Goal: Information Seeking & Learning: Learn about a topic

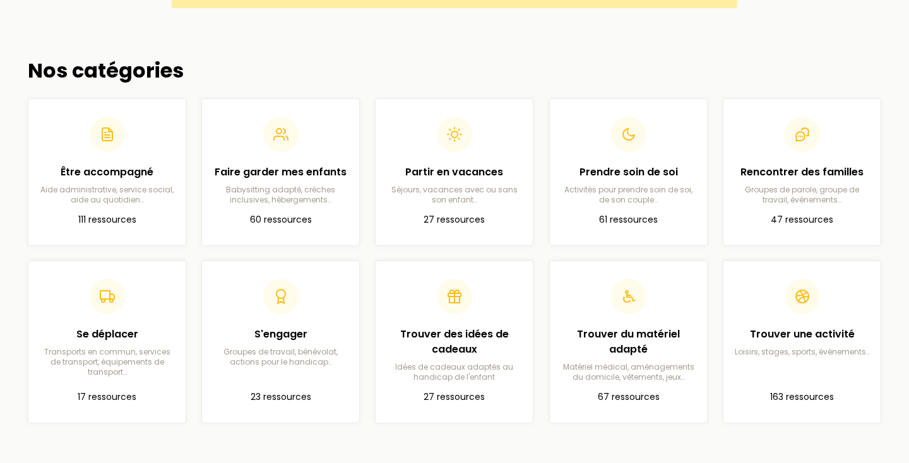
scroll to position [321, 0]
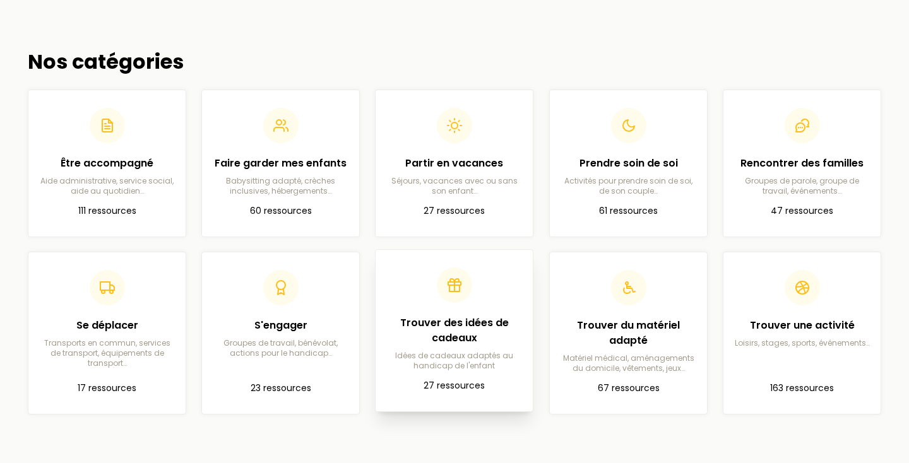
click at [507, 299] on header at bounding box center [454, 285] width 137 height 35
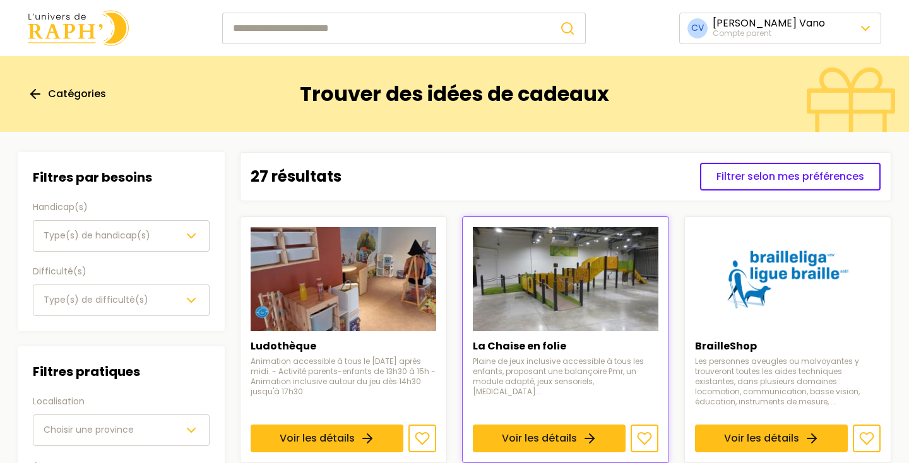
click at [121, 232] on span "Type(s) de handicap(s)" at bounding box center [97, 235] width 107 height 13
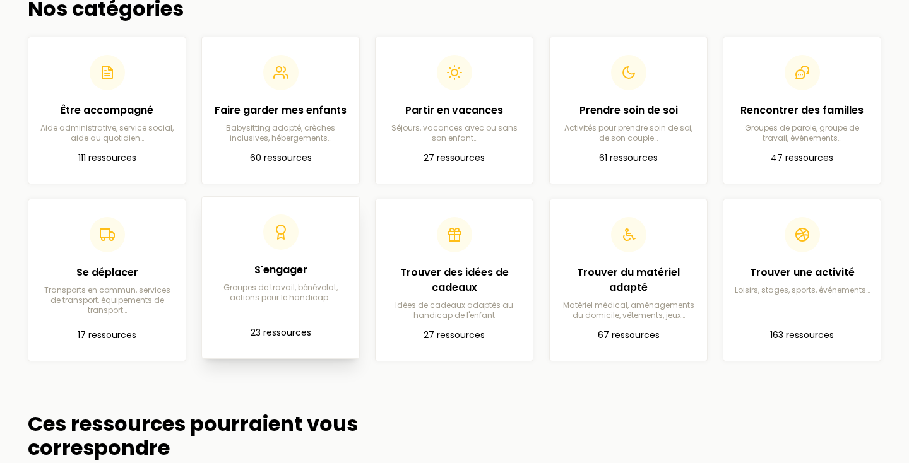
scroll to position [371, 0]
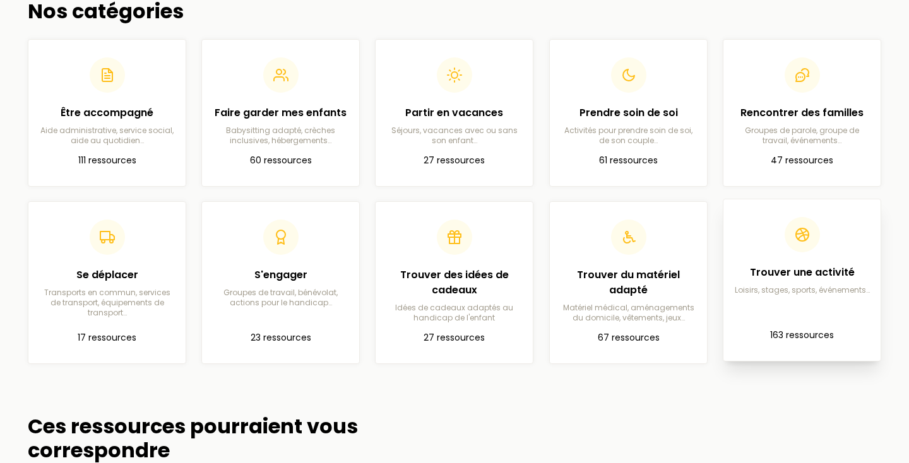
click at [783, 271] on h2 "Trouver une activité" at bounding box center [801, 272] width 137 height 15
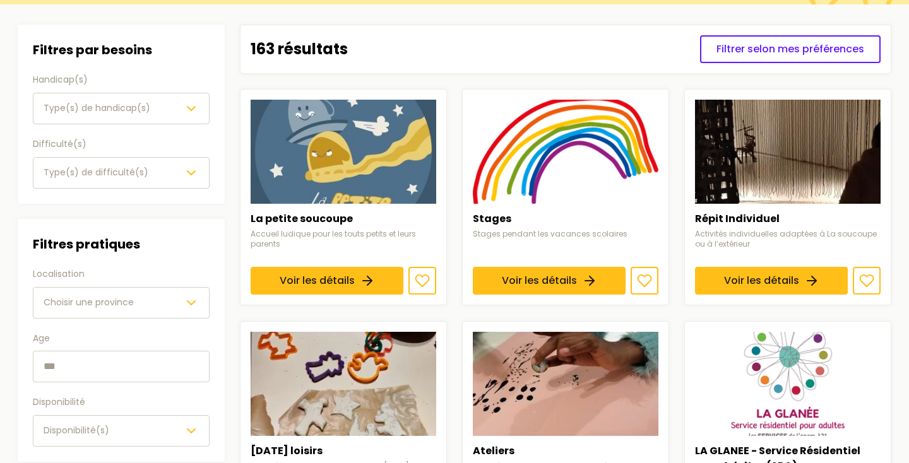
scroll to position [127, 0]
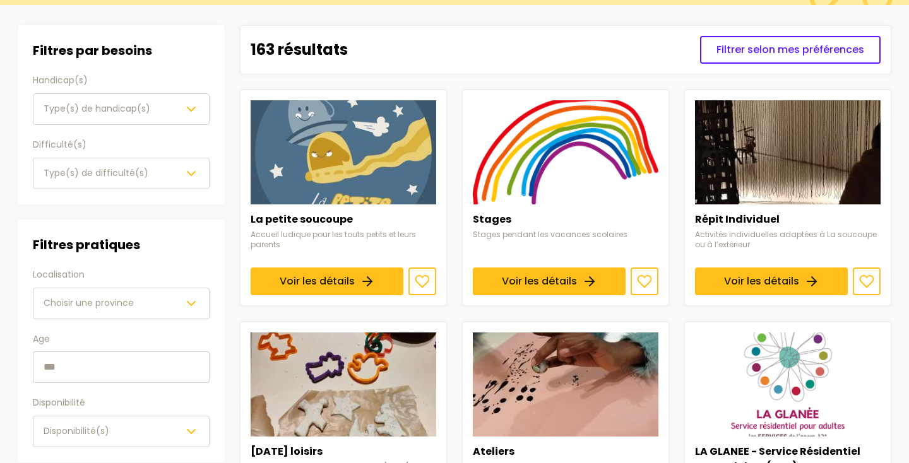
click at [164, 110] on div "Type(s) de handicap(s)" at bounding box center [121, 109] width 155 height 15
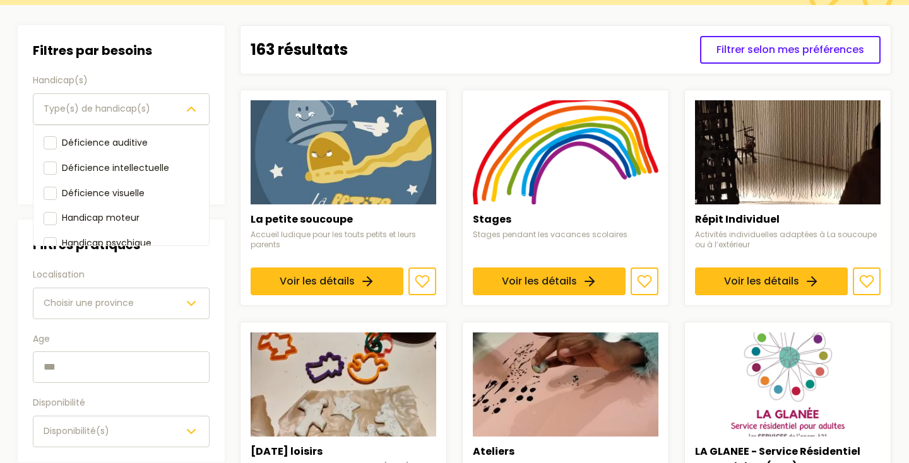
click at [164, 110] on div "Type(s) de handicap(s)" at bounding box center [121, 109] width 155 height 15
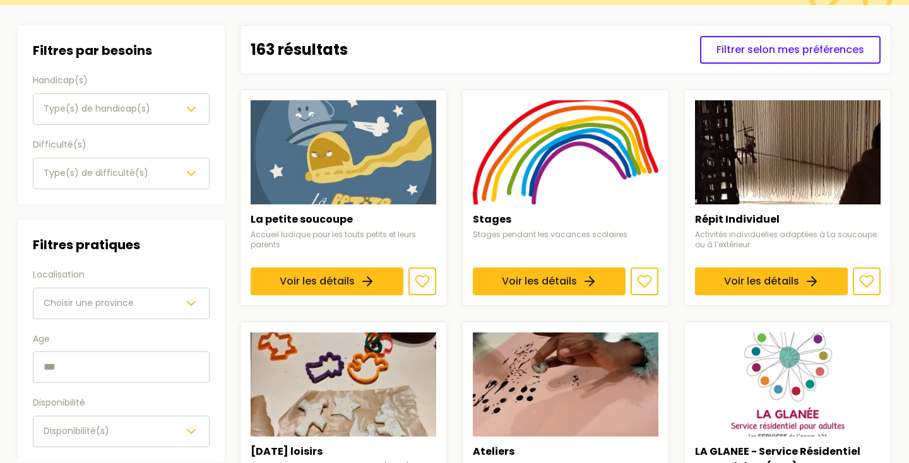
click at [151, 180] on div "Type(s) de difficulté(s)" at bounding box center [121, 173] width 155 height 15
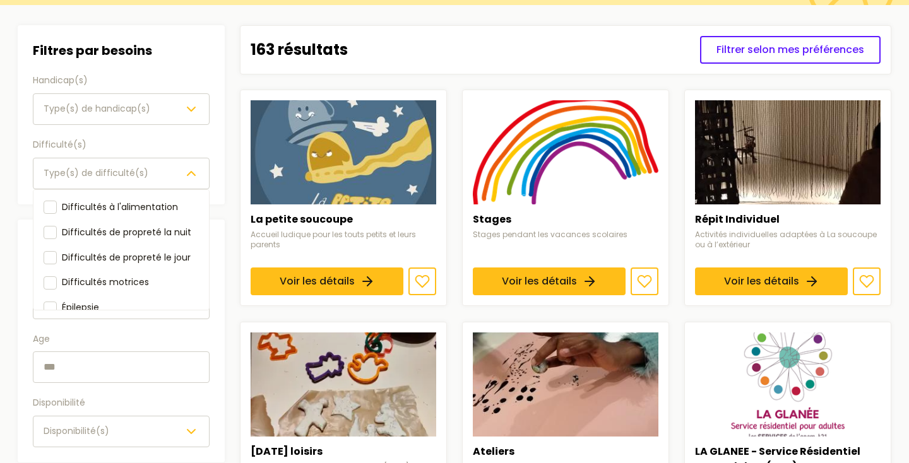
click at [187, 174] on icon "button" at bounding box center [191, 173] width 15 height 15
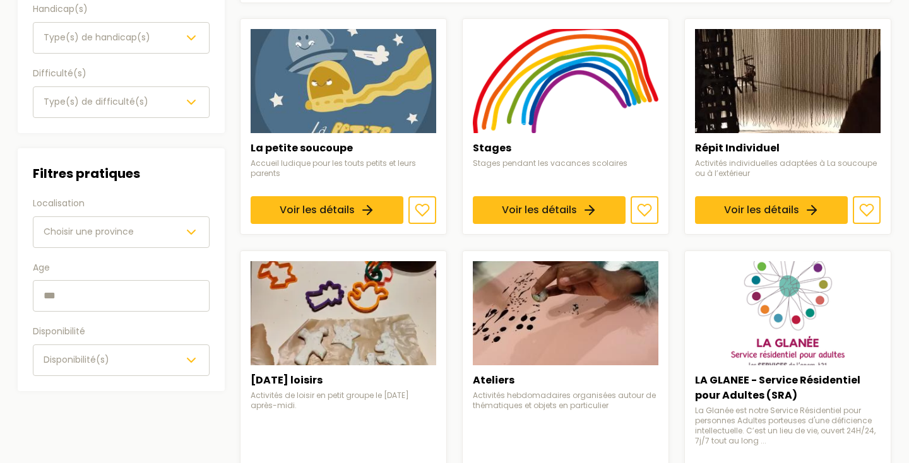
scroll to position [205, 0]
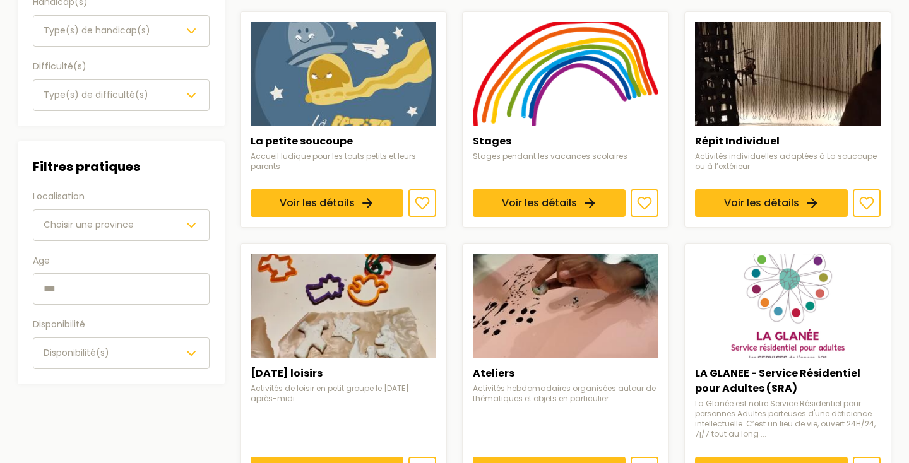
click at [200, 225] on button "Choisir une province" at bounding box center [121, 226] width 177 height 32
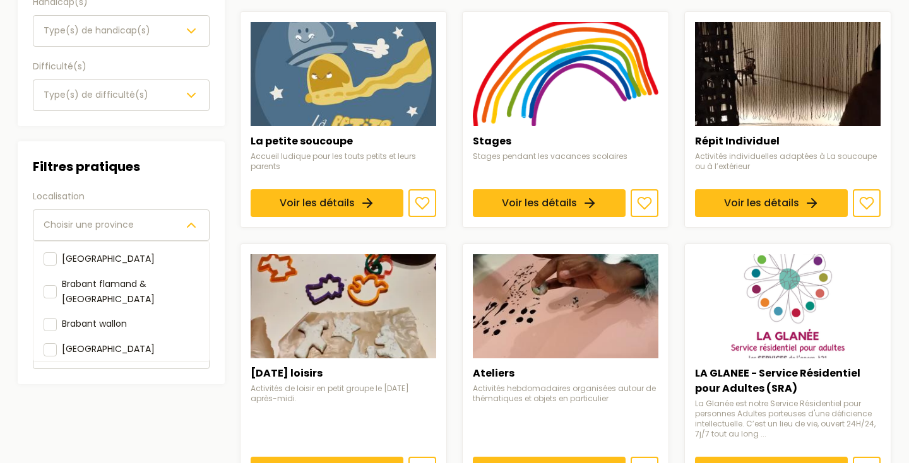
click at [200, 225] on button "Choisir une province" at bounding box center [121, 226] width 177 height 32
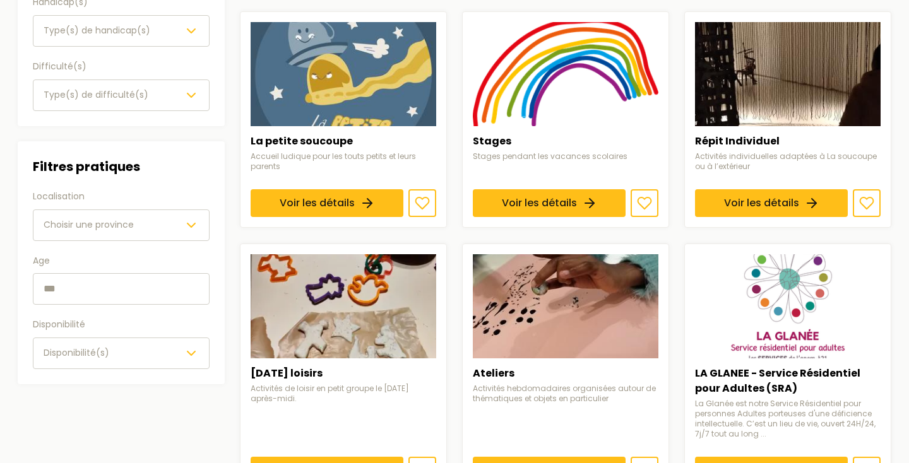
click at [193, 367] on button "Disponibilité(s)" at bounding box center [121, 354] width 177 height 32
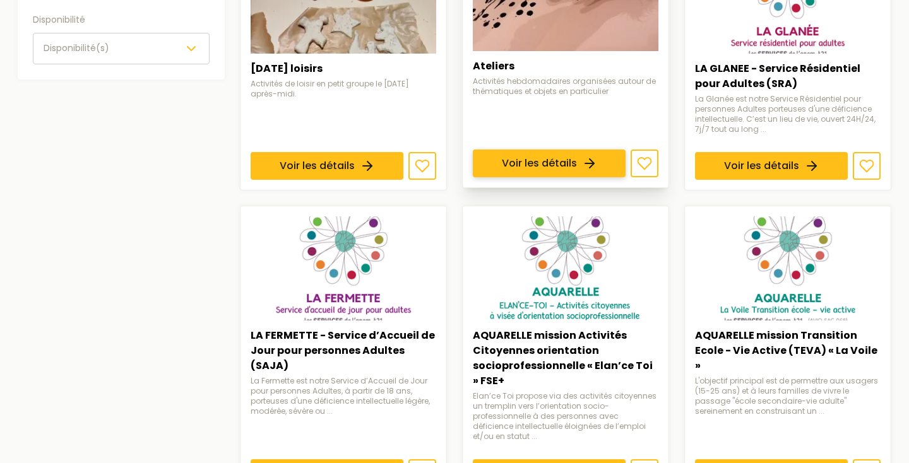
scroll to position [509, 0]
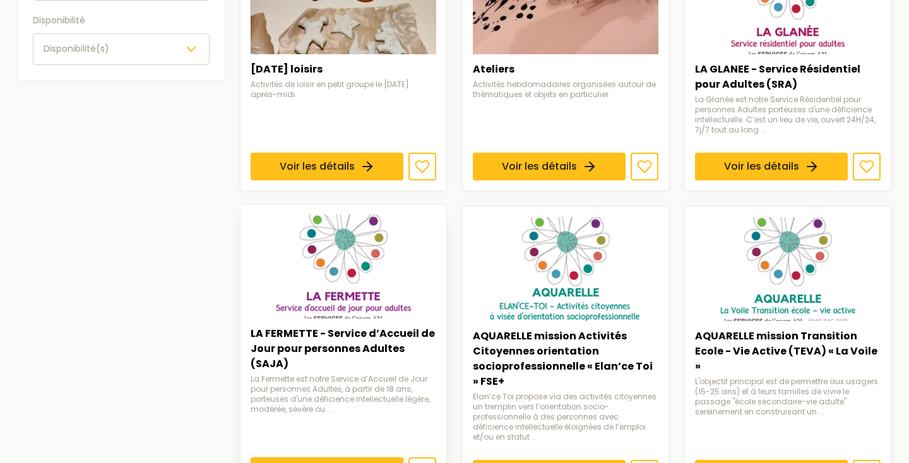
click at [344, 458] on link "Voir les détails" at bounding box center [327, 472] width 153 height 28
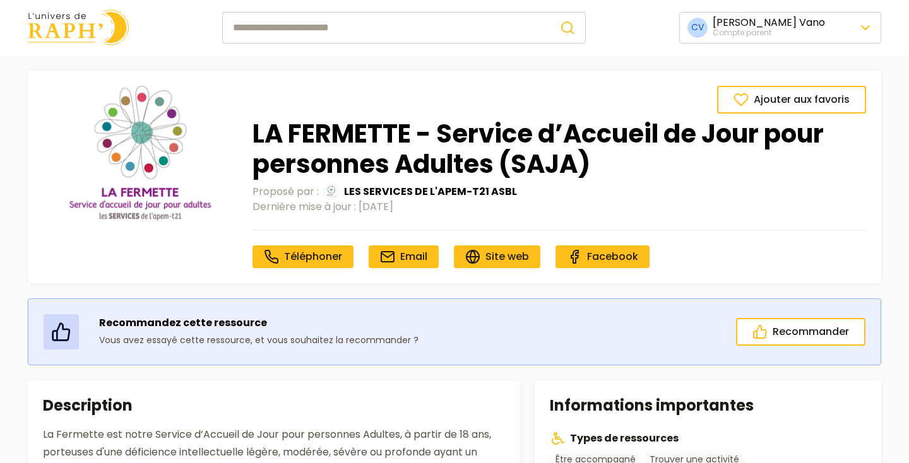
scroll to position [1, 0]
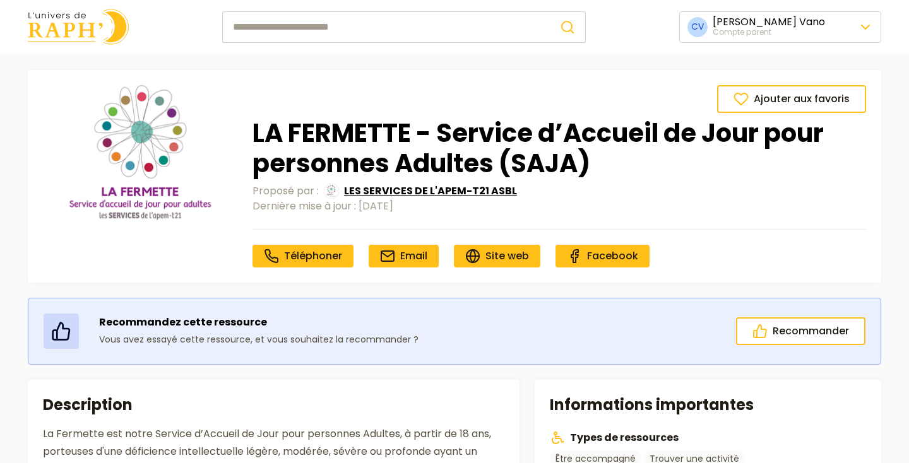
click at [423, 189] on span "LES SERVICES DE L'APEM-T21 ASBL" at bounding box center [430, 191] width 173 height 15
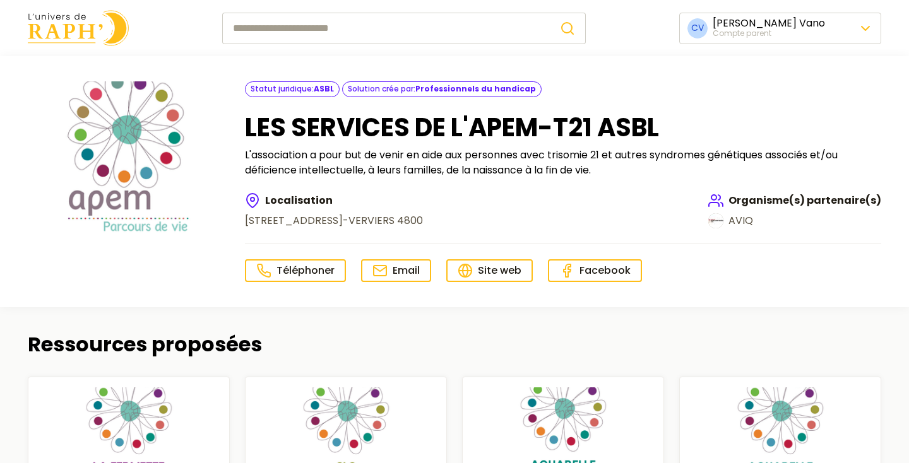
click at [764, 118] on span "Se déconnecter" at bounding box center [749, 113] width 81 height 15
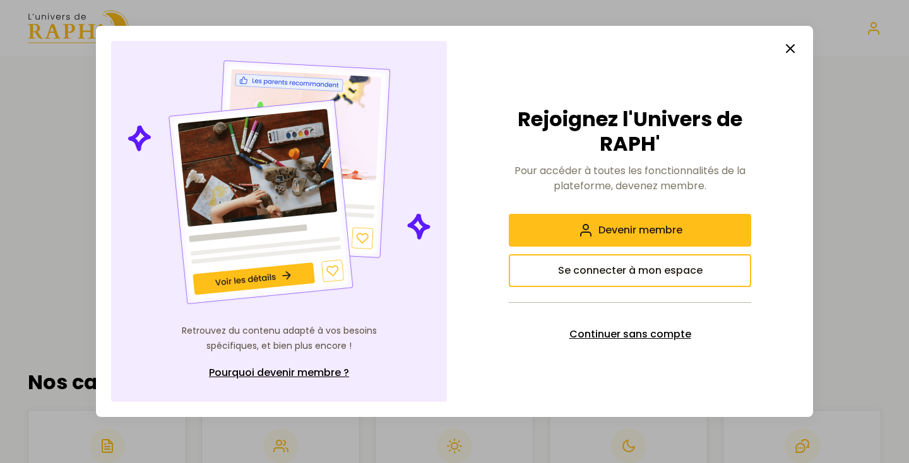
click at [684, 324] on button "Continuer sans compte" at bounding box center [630, 334] width 242 height 33
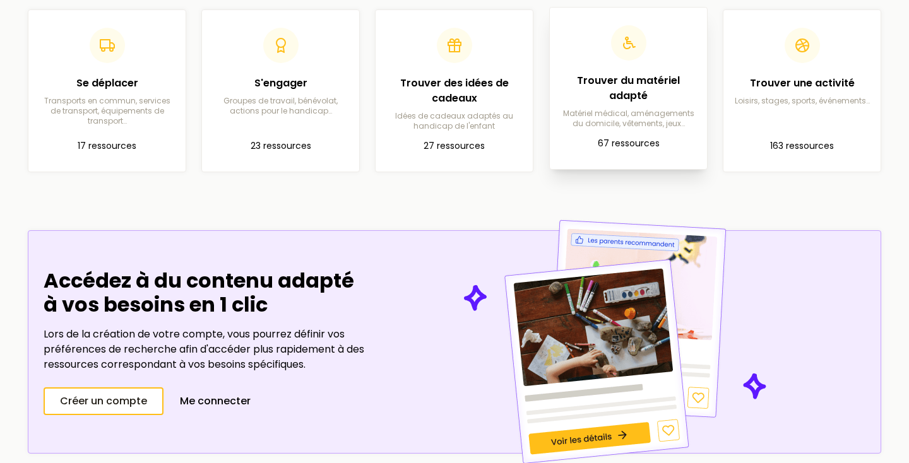
scroll to position [439, 0]
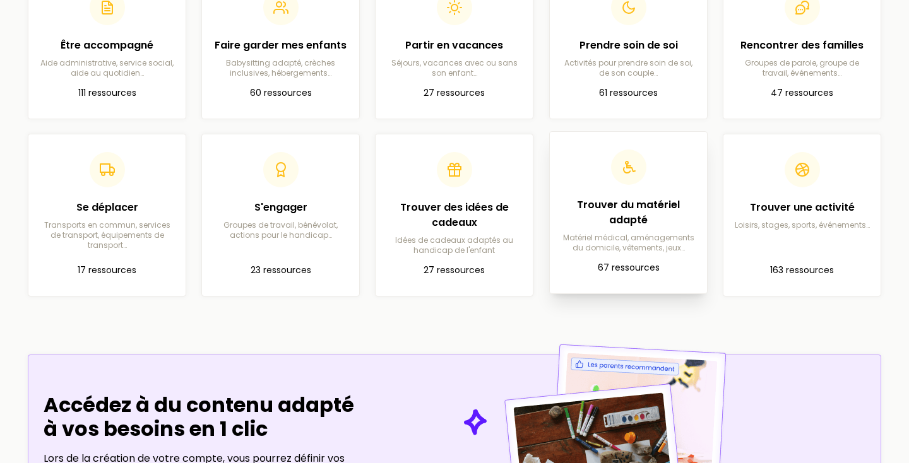
click at [578, 203] on h2 "Trouver du matériel adapté" at bounding box center [628, 213] width 137 height 30
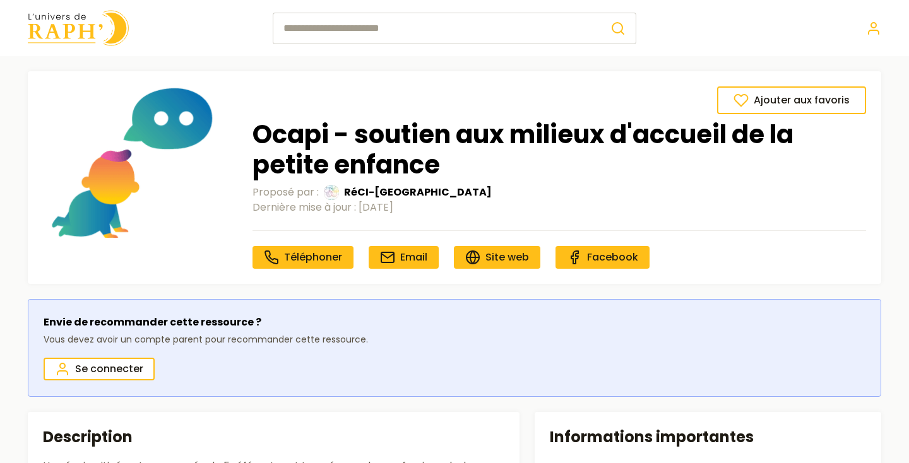
click at [88, 22] on img at bounding box center [78, 28] width 101 height 36
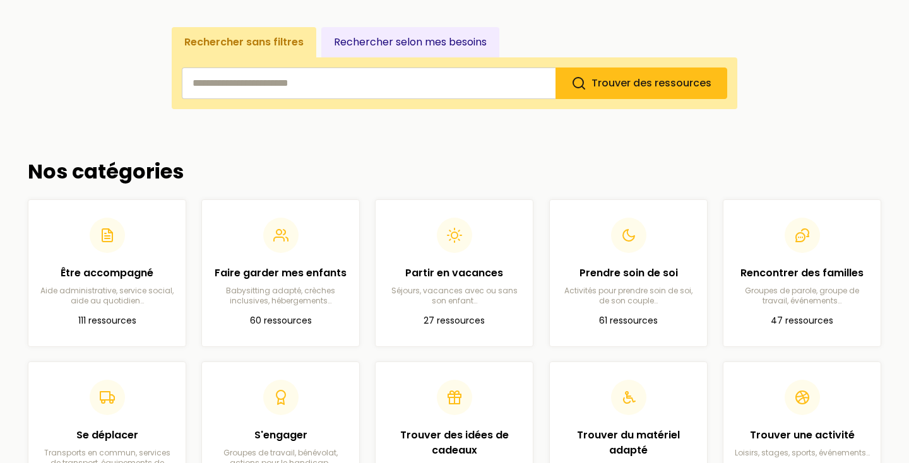
scroll to position [216, 0]
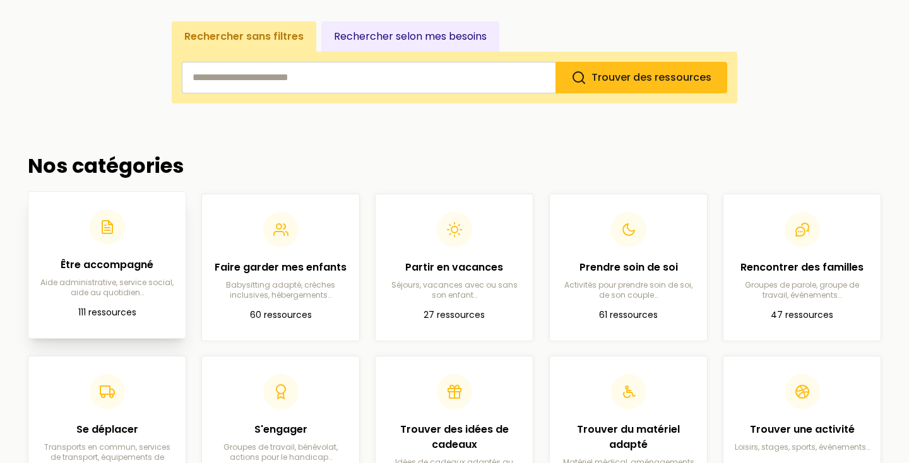
click at [141, 264] on h2 "Être accompagné" at bounding box center [106, 264] width 137 height 15
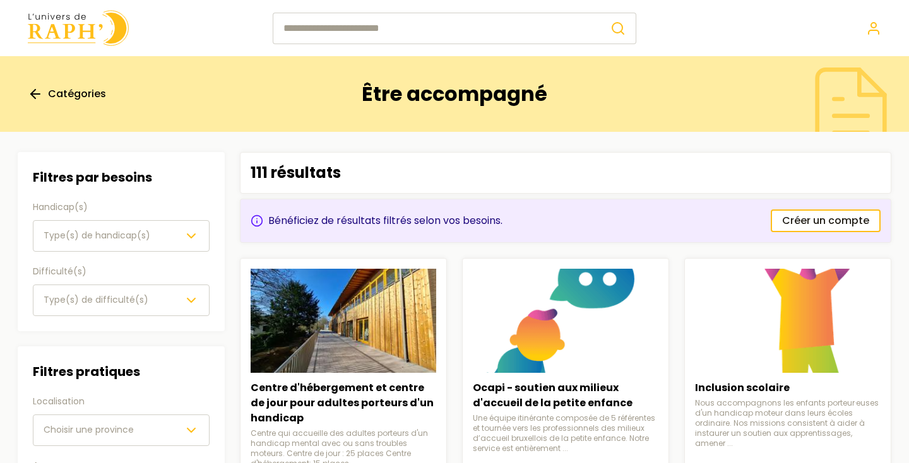
click at [69, 40] on img at bounding box center [78, 28] width 101 height 36
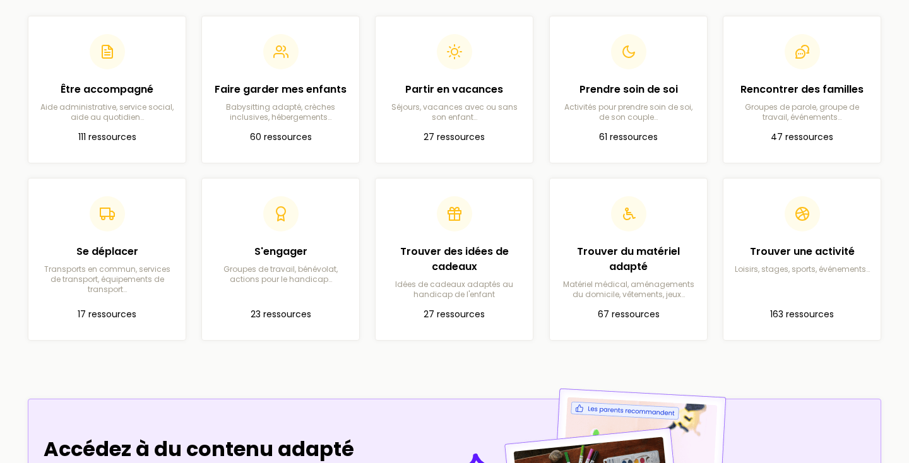
scroll to position [417, 0]
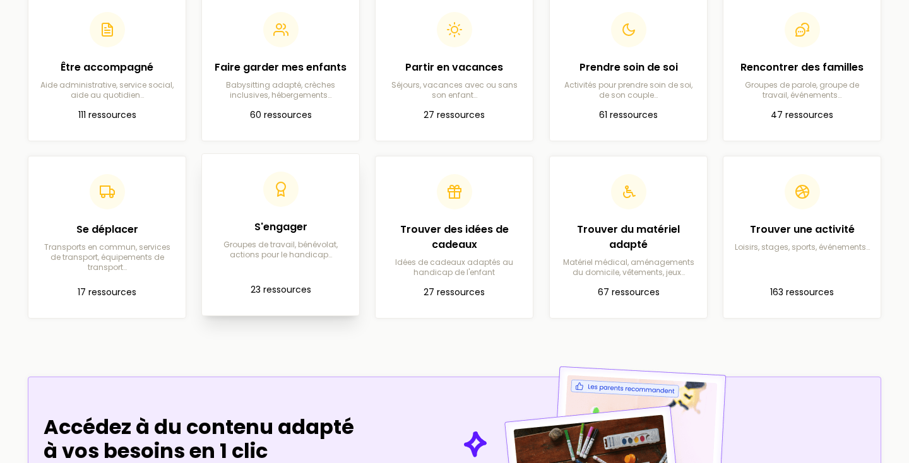
click at [275, 236] on div "S'engager Groupes de travail, bénévolat, actions pour le handicap…" at bounding box center [280, 240] width 137 height 40
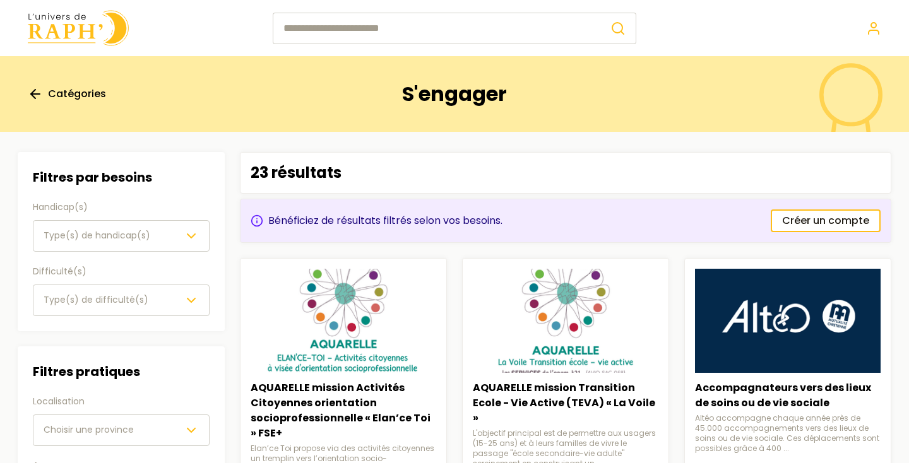
click at [59, 86] on span "Catégories" at bounding box center [77, 93] width 58 height 15
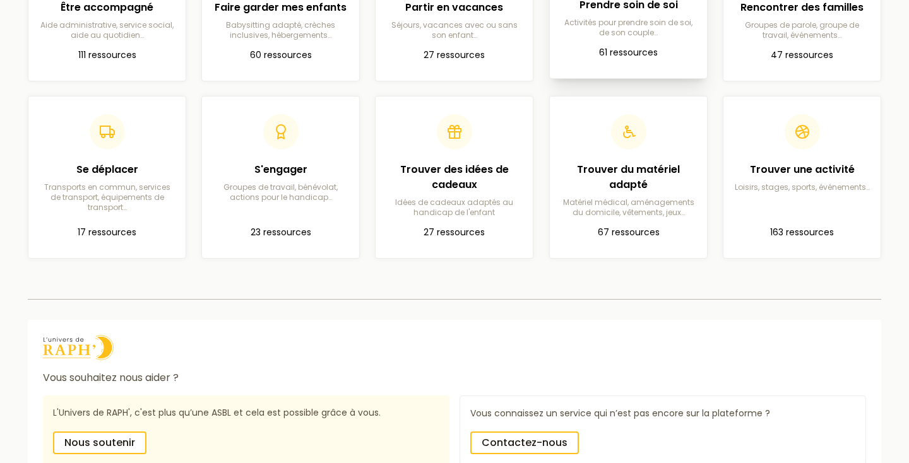
scroll to position [191, 0]
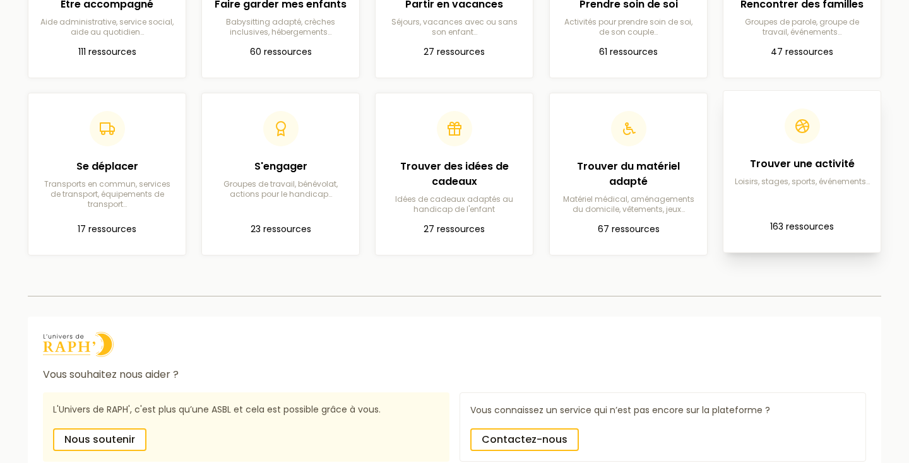
click at [841, 174] on div "Trouver une activité Loisirs, stages, sports, événements…" at bounding box center [801, 172] width 137 height 30
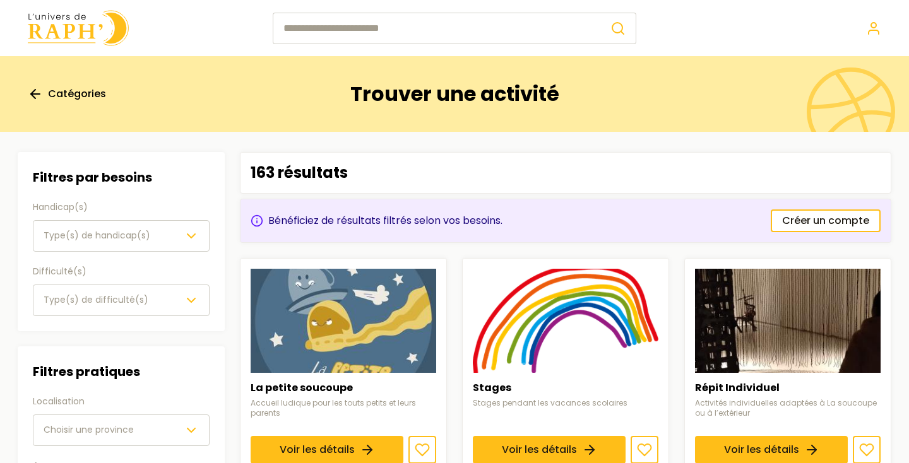
click at [103, 32] on img at bounding box center [78, 28] width 101 height 36
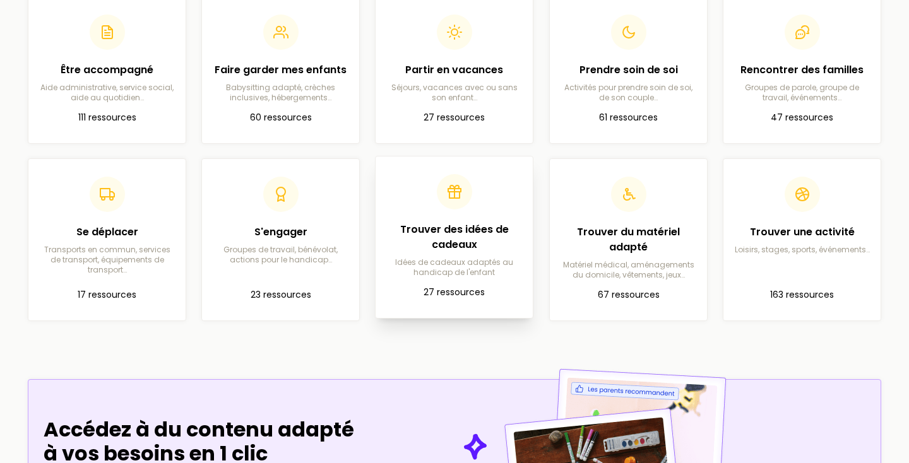
scroll to position [417, 0]
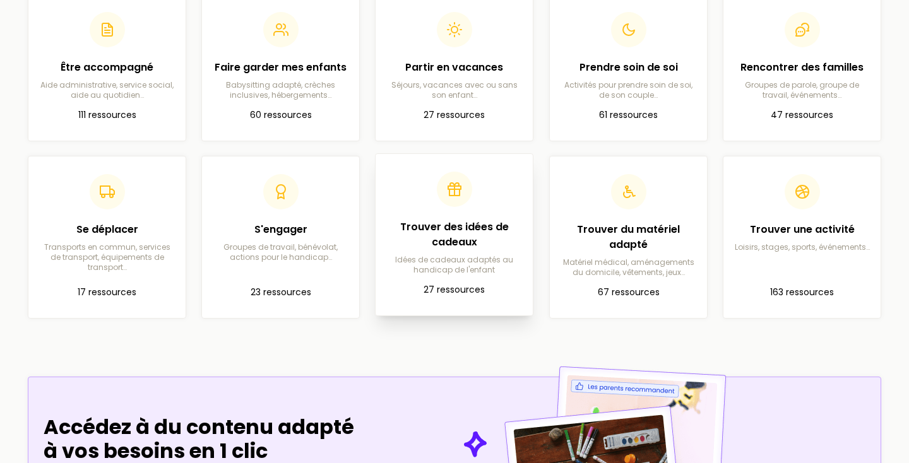
click at [449, 264] on p "Idées de cadeaux adaptés au handicap de l'enfant" at bounding box center [454, 265] width 137 height 20
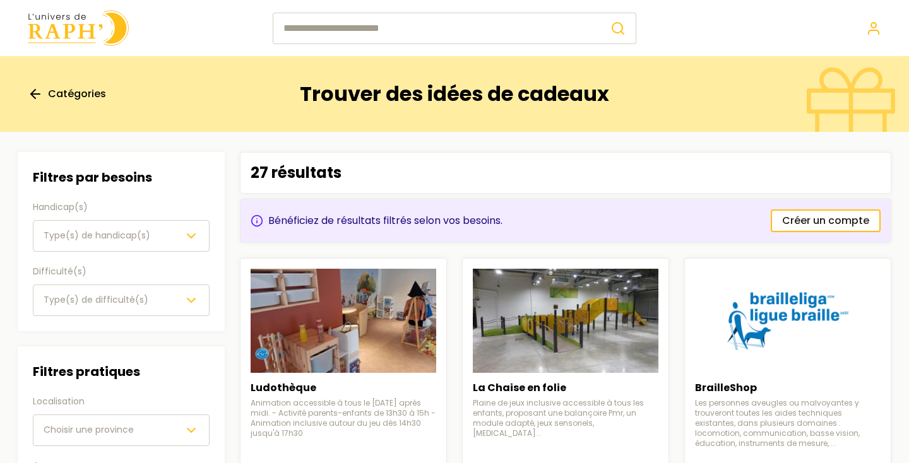
click at [44, 92] on link "Catégories" at bounding box center [67, 93] width 78 height 15
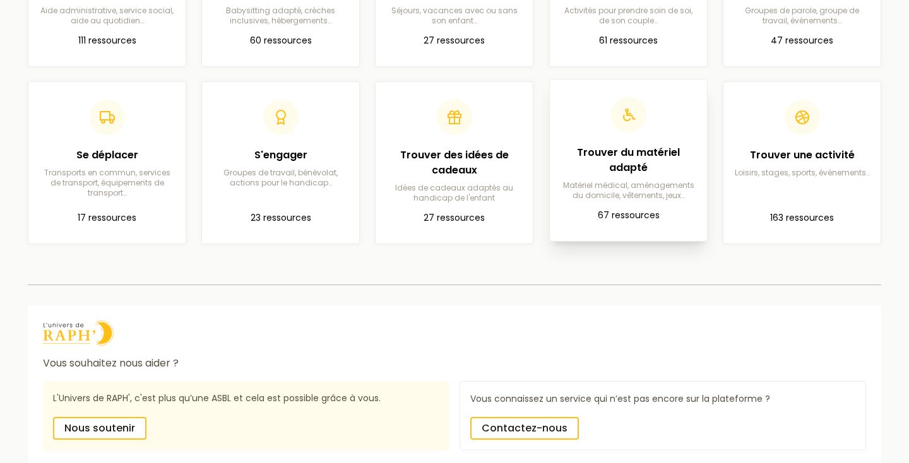
scroll to position [206, 0]
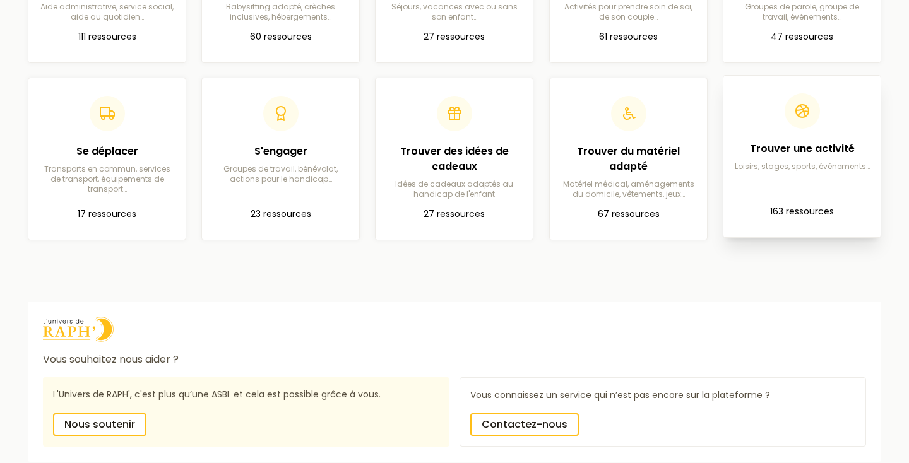
click at [832, 157] on div "Trouver une activité Loisirs, stages, sports, événements…" at bounding box center [801, 156] width 137 height 30
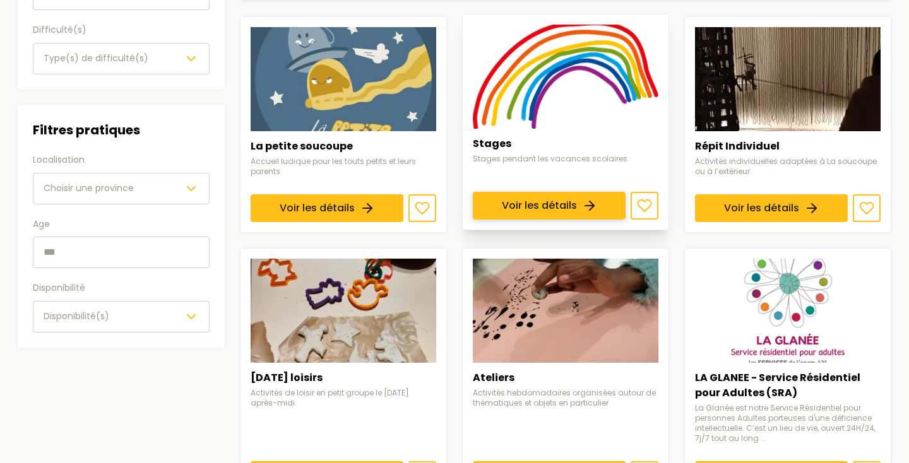
scroll to position [243, 0]
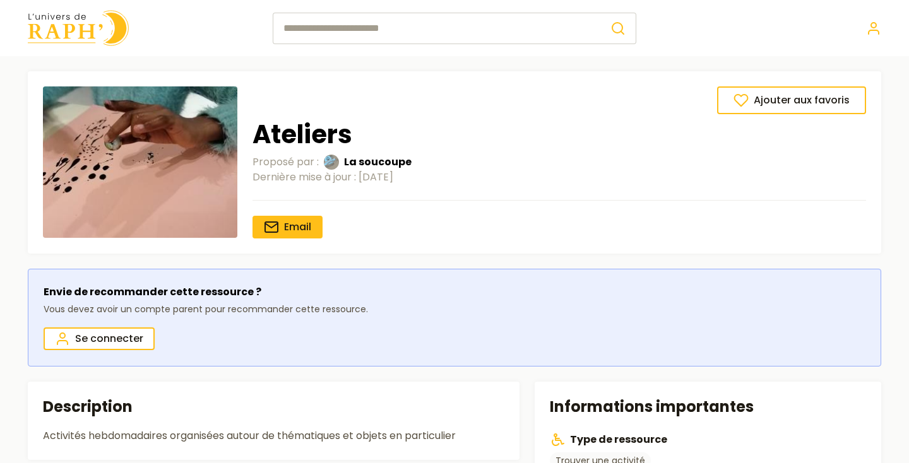
click at [88, 42] on img at bounding box center [78, 28] width 101 height 36
